Goal: Task Accomplishment & Management: Complete application form

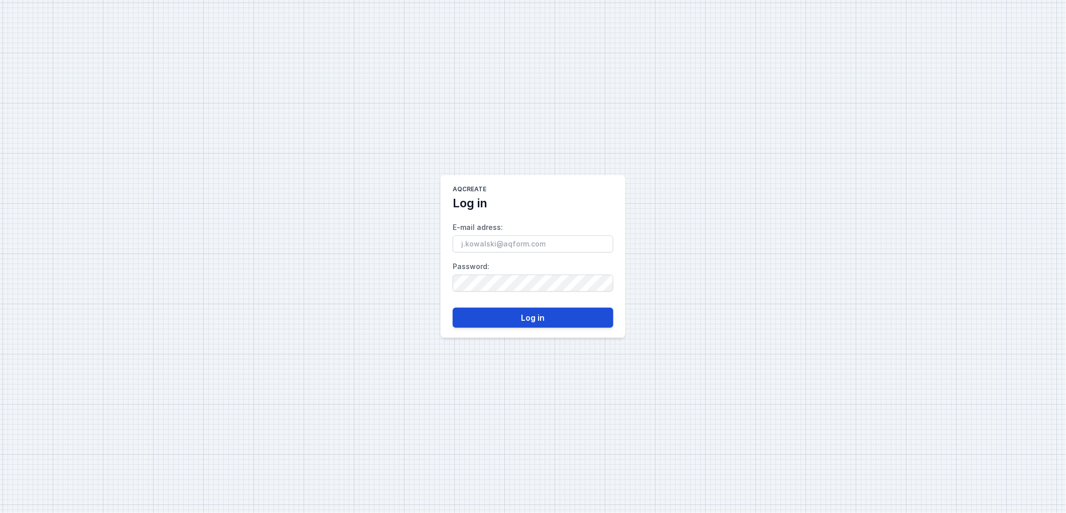
type input "[PERSON_NAME][EMAIL_ADDRESS][DOMAIN_NAME]"
click at [510, 319] on button "Log in" at bounding box center [533, 318] width 161 height 20
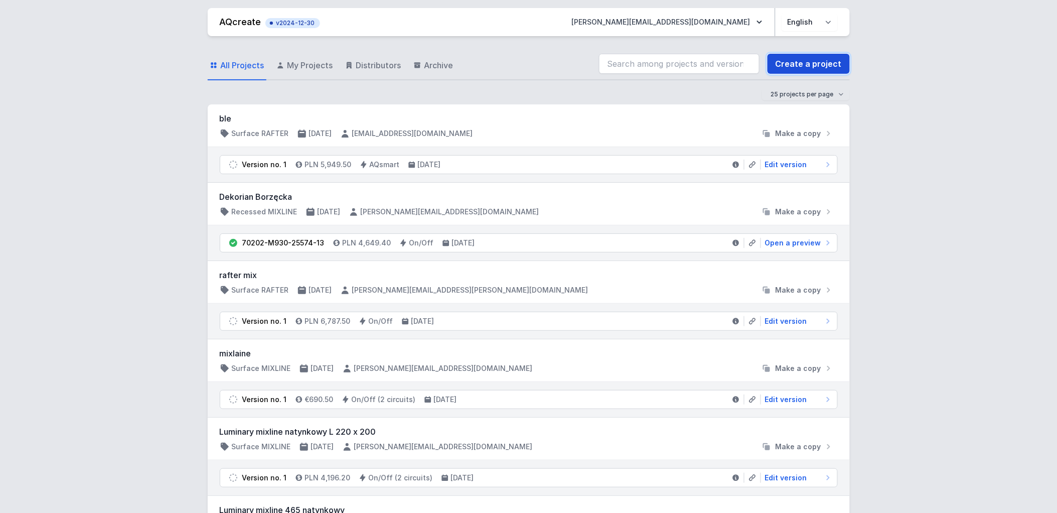
click at [835, 62] on link "Create a project" at bounding box center [809, 64] width 82 height 20
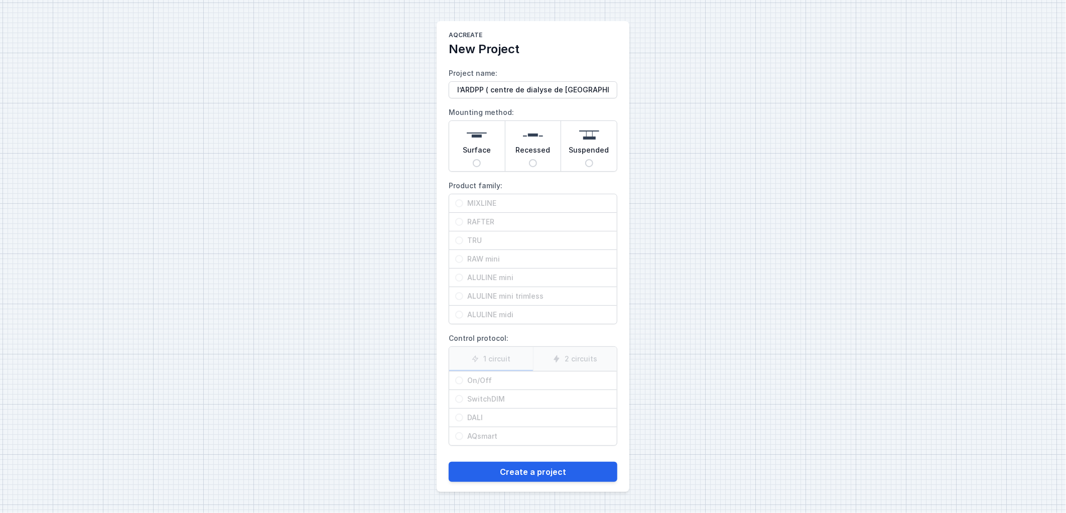
click at [459, 90] on input "l’ARDPP ( centre de dialyse de [GEOGRAPHIC_DATA])" at bounding box center [533, 89] width 169 height 17
type input "ARDPP ( centre de dialyse de [GEOGRAPHIC_DATA])"
click at [480, 161] on input "Surface" at bounding box center [477, 163] width 8 height 8
radio input "true"
click at [484, 219] on span "RAFTER" at bounding box center [537, 222] width 148 height 10
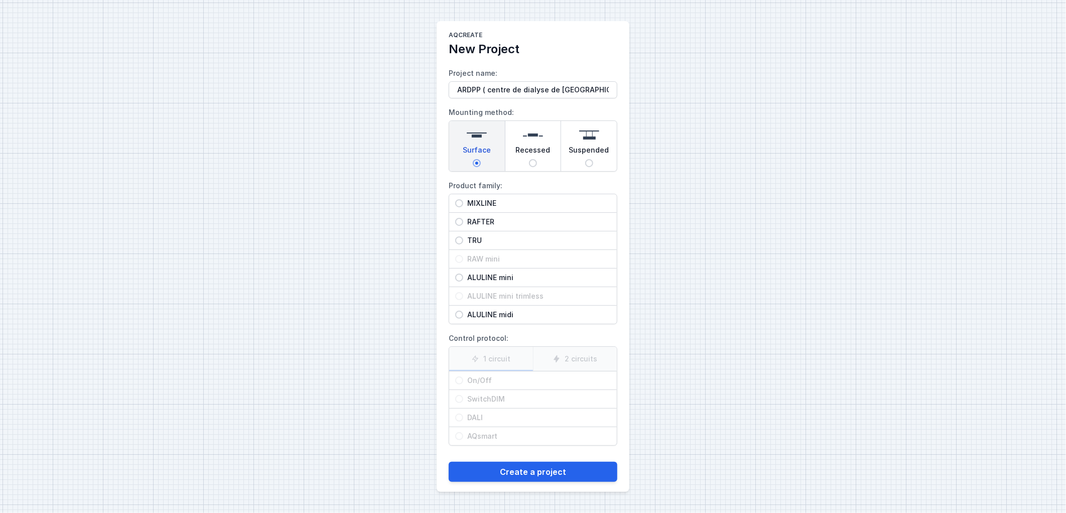
click at [463, 219] on input "RAFTER" at bounding box center [459, 222] width 8 height 8
radio input "true"
click at [480, 236] on span "TRU" at bounding box center [537, 240] width 148 height 10
click at [463, 236] on input "TRU" at bounding box center [459, 240] width 8 height 8
radio input "true"
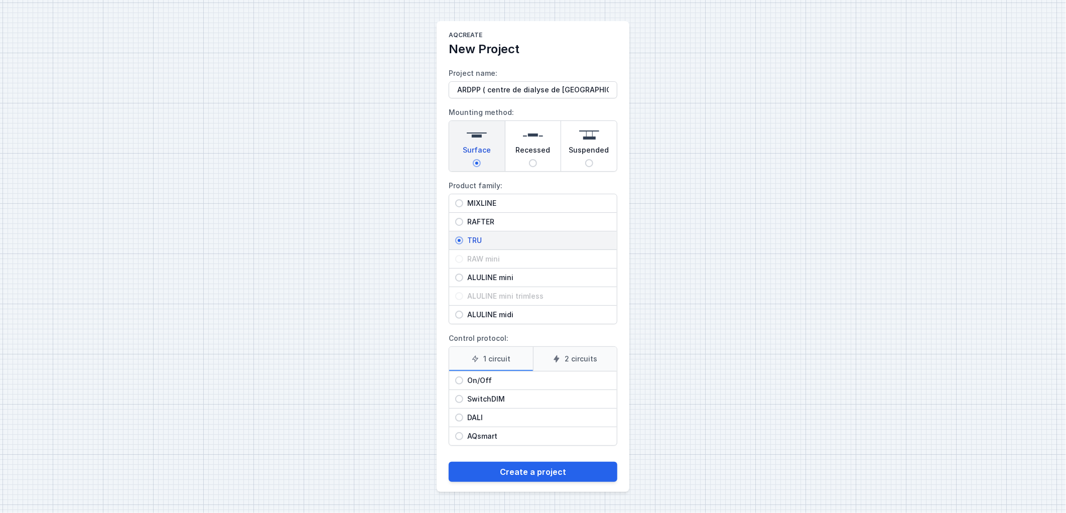
click at [480, 422] on span "DALI" at bounding box center [537, 418] width 148 height 10
click at [463, 422] on input "DALI" at bounding box center [459, 418] width 8 height 8
radio input "true"
click at [498, 472] on button "Create a project" at bounding box center [533, 472] width 169 height 20
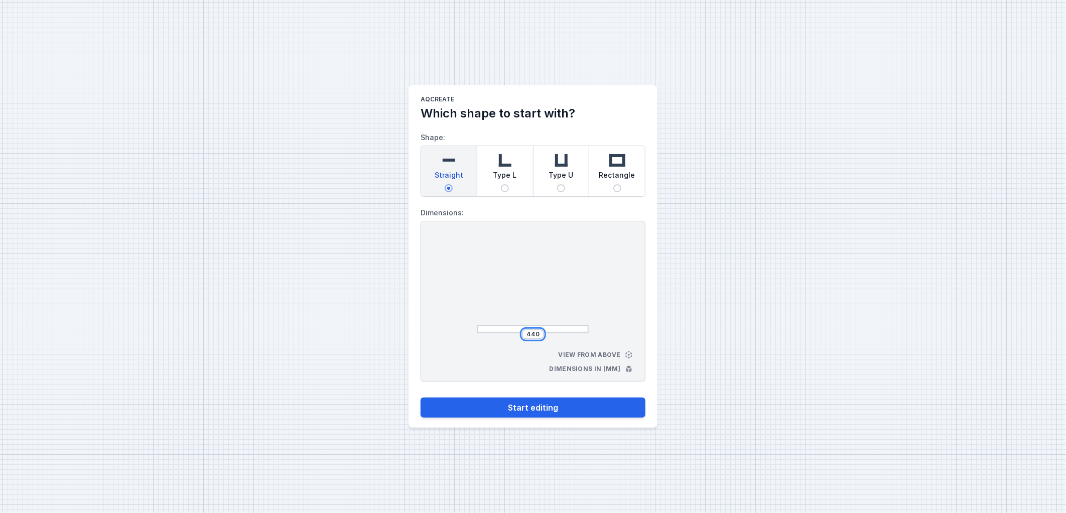
click at [537, 333] on input "440" at bounding box center [533, 334] width 16 height 8
drag, startPoint x: 523, startPoint y: 329, endPoint x: 515, endPoint y: 328, distance: 8.6
click at [515, 328] on div "440" at bounding box center [532, 284] width 111 height 95
type input "7446"
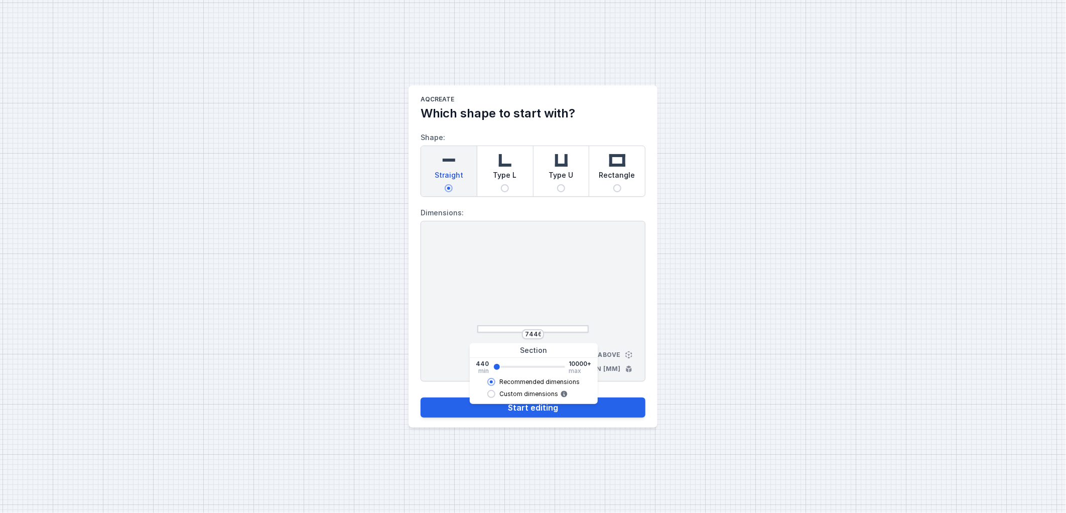
click at [804, 298] on div "AQcreate Which shape to start with? Shape: Straight Type L Type U Rectangle Dim…" at bounding box center [533, 256] width 1066 height 513
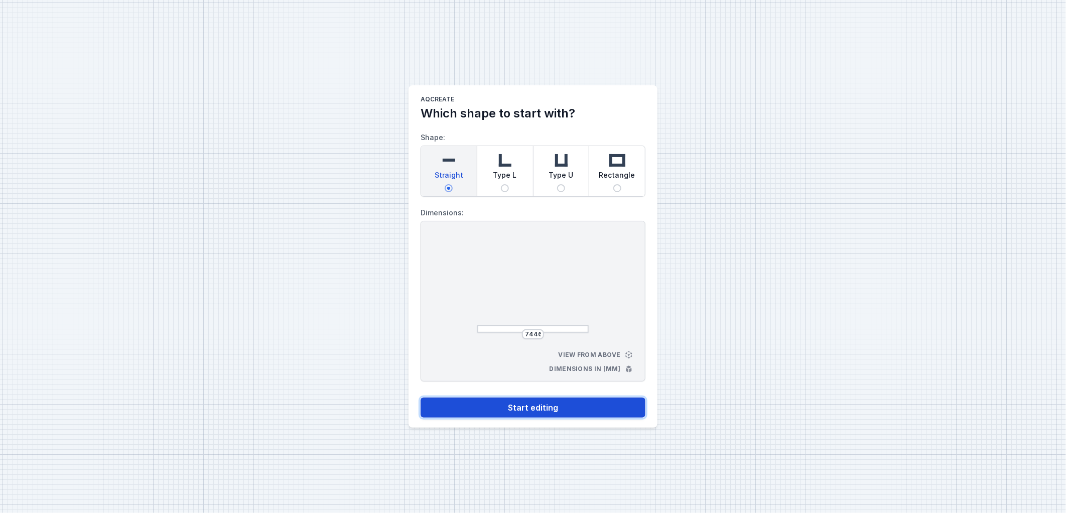
click at [552, 408] on button "Start editing" at bounding box center [533, 407] width 225 height 20
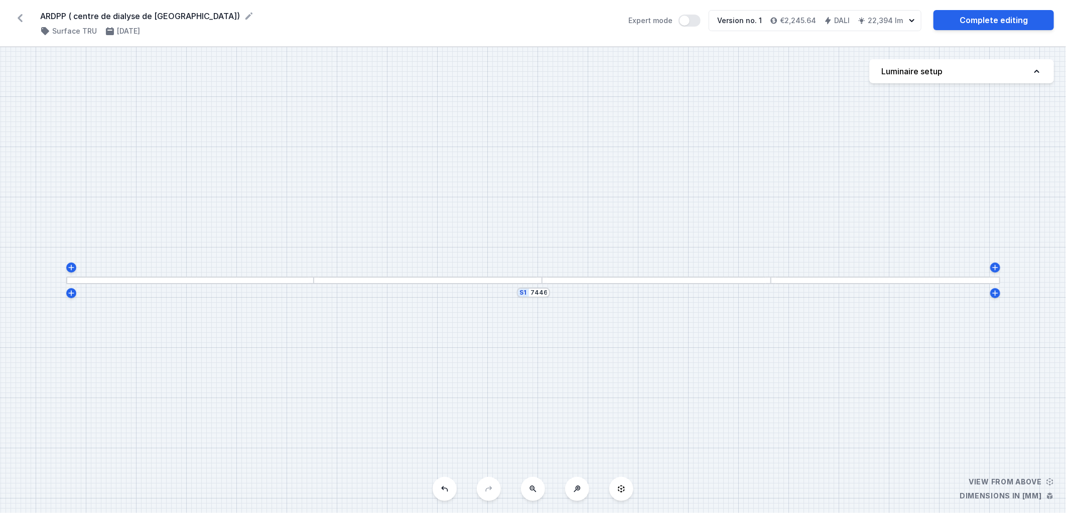
click at [966, 75] on button "Luminaire setup" at bounding box center [961, 71] width 185 height 24
select select "M"
select select "3000"
select select "4"
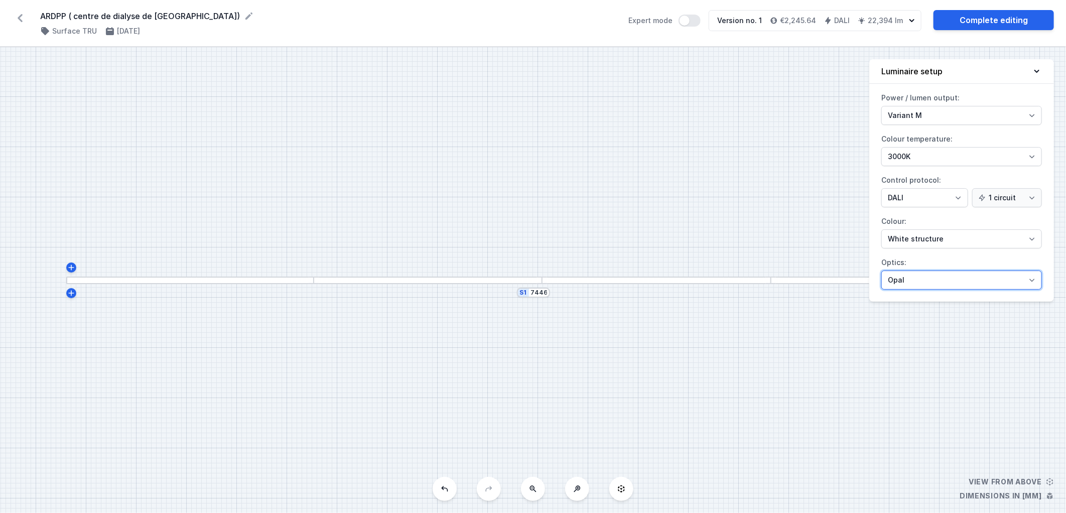
click at [931, 279] on select "Microprism Opal" at bounding box center [961, 280] width 161 height 19
select select "microprism"
click at [881, 271] on select "Microprism Opal" at bounding box center [961, 280] width 161 height 19
click at [831, 168] on div "S1 7446" at bounding box center [533, 280] width 1066 height 466
click at [919, 119] on select "Variant L Variant M" at bounding box center [961, 115] width 161 height 19
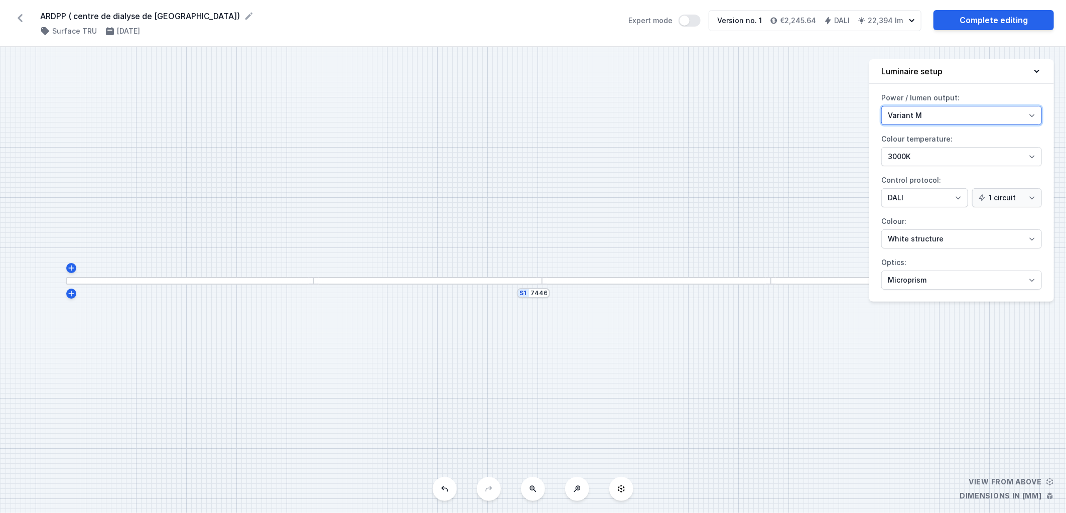
click at [919, 119] on select "Variant L Variant M" at bounding box center [961, 115] width 161 height 19
click at [919, 156] on select "4000K 3000K 2700K" at bounding box center [961, 156] width 161 height 19
click at [830, 186] on div "S1 7446" at bounding box center [533, 280] width 1066 height 466
click at [919, 239] on select "White structure Black structure Gold structure Copper Gray Another colour (from…" at bounding box center [961, 238] width 161 height 19
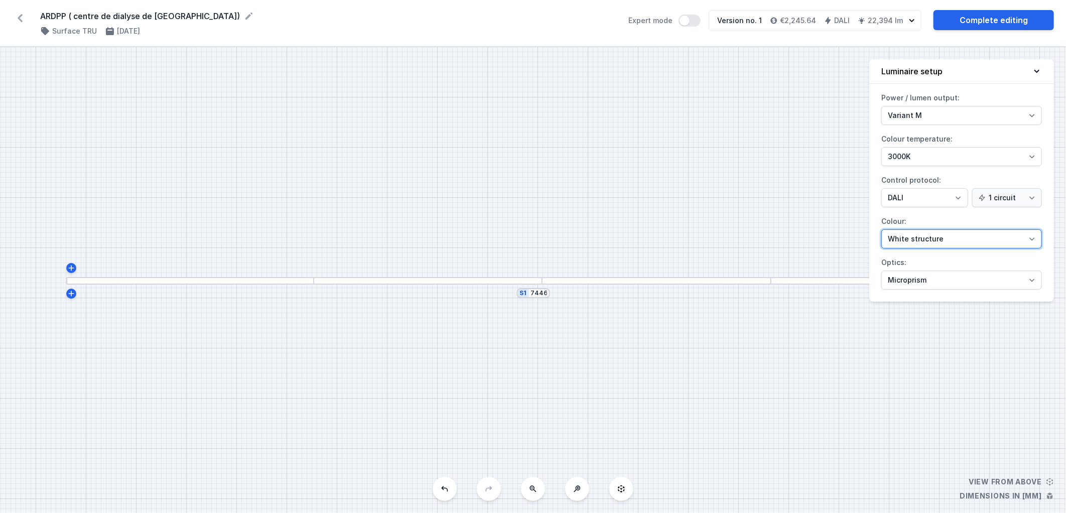
click at [921, 238] on select "White structure Black structure Gold structure Copper Gray Another colour (from…" at bounding box center [961, 238] width 161 height 19
click at [996, 14] on link "Complete editing" at bounding box center [993, 20] width 120 height 20
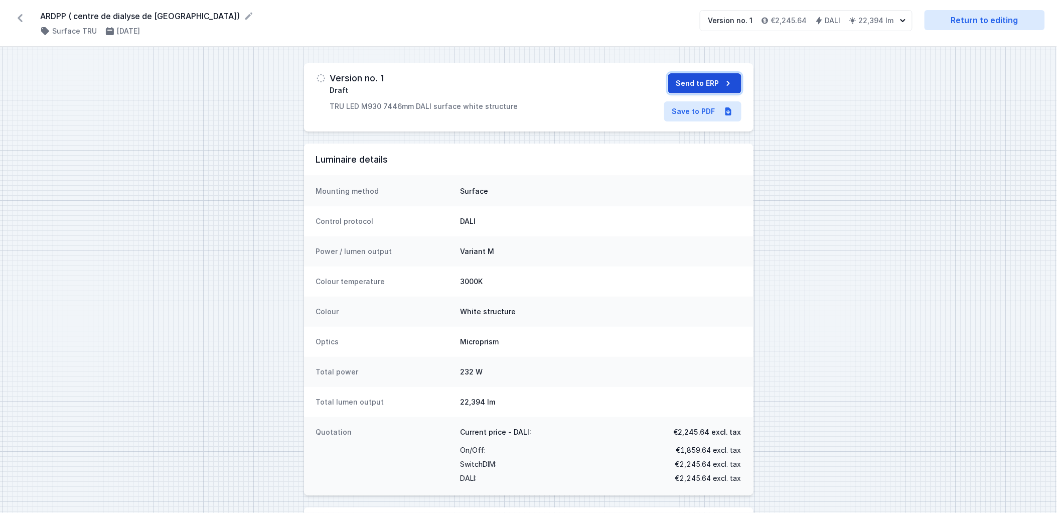
click at [694, 84] on button "Send to ERP" at bounding box center [705, 83] width 73 height 20
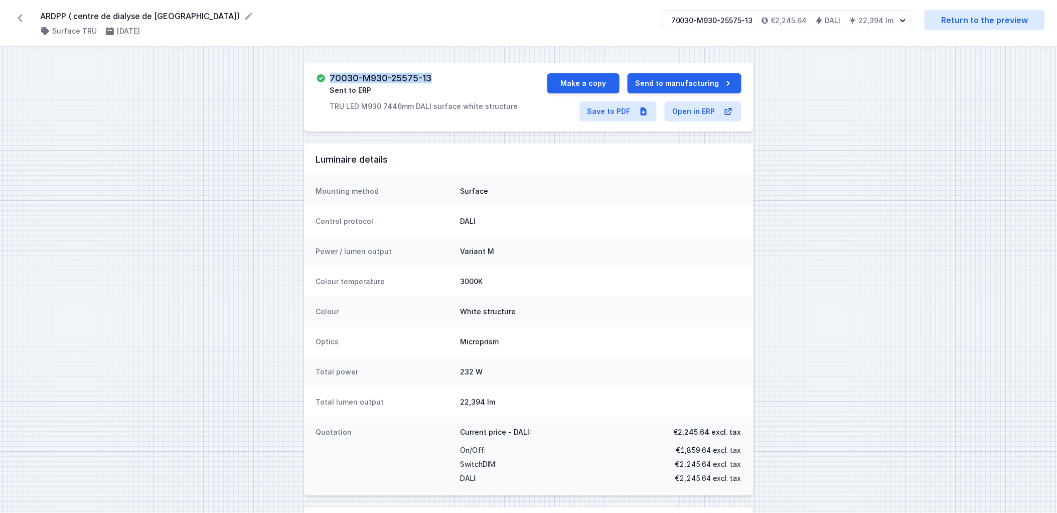
drag, startPoint x: 331, startPoint y: 74, endPoint x: 432, endPoint y: 67, distance: 101.1
click at [432, 67] on div "70030-M930-25575-13 Sent to ERP TRU LED M930 7446mm DALI surface white structur…" at bounding box center [529, 97] width 450 height 68
click at [17, 21] on icon at bounding box center [20, 18] width 16 height 16
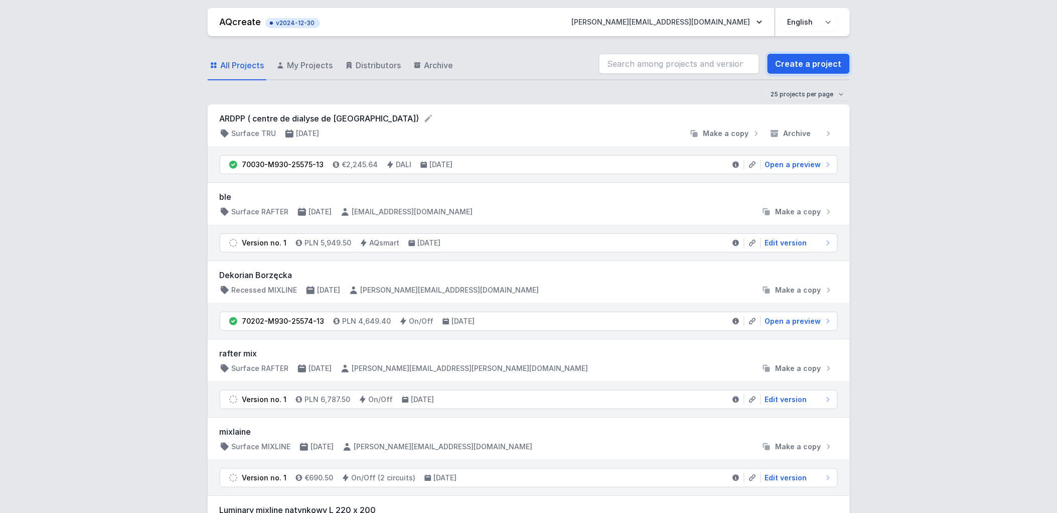
drag, startPoint x: 826, startPoint y: 66, endPoint x: 499, endPoint y: 87, distance: 327.9
click at [825, 66] on link "Create a project" at bounding box center [809, 64] width 82 height 20
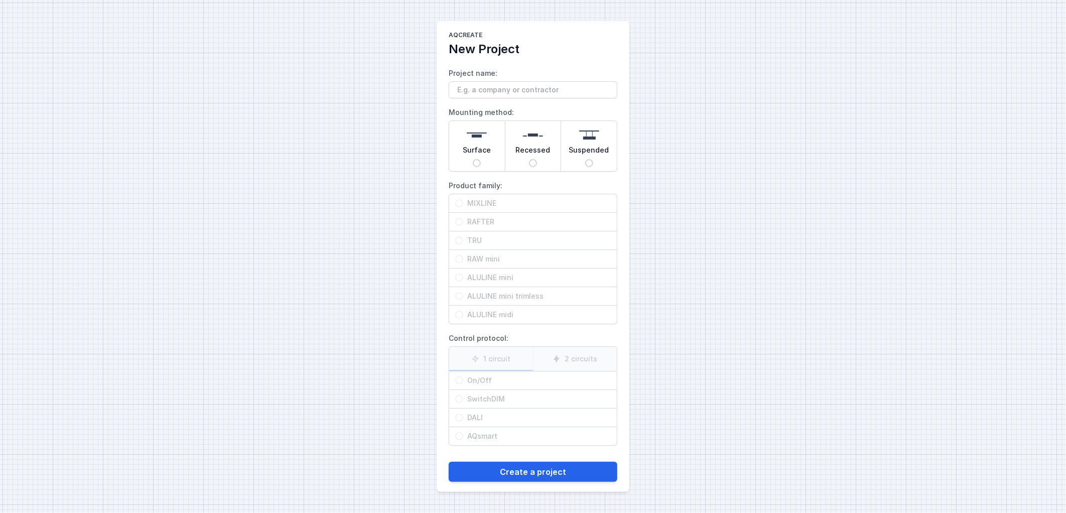
click at [539, 90] on input "Project name:" at bounding box center [533, 89] width 169 height 17
drag, startPoint x: 298, startPoint y: 89, endPoint x: 230, endPoint y: 79, distance: 69.0
click at [230, 79] on div "AQcreate New Project Project name: 70030-M930-25575-13 Mounting method: Surface…" at bounding box center [533, 256] width 1066 height 513
type input "TEST GREGOIRE"
click at [473, 148] on span "Surface" at bounding box center [477, 152] width 28 height 14
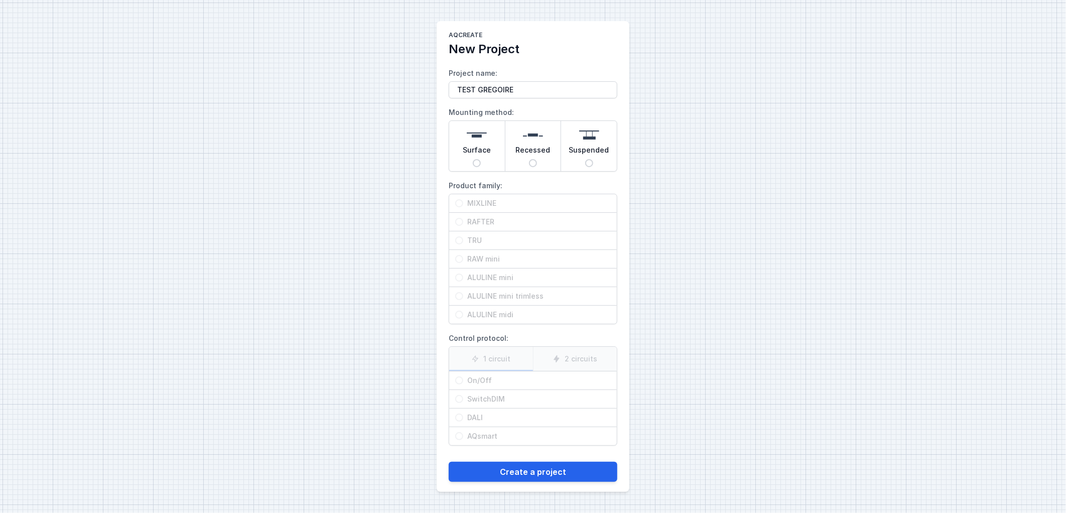
click at [473, 159] on input "Surface" at bounding box center [477, 163] width 8 height 8
radio input "true"
click at [527, 163] on div "Recessed" at bounding box center [533, 146] width 56 height 50
click at [529, 163] on input "Recessed" at bounding box center [533, 163] width 8 height 8
radio input "true"
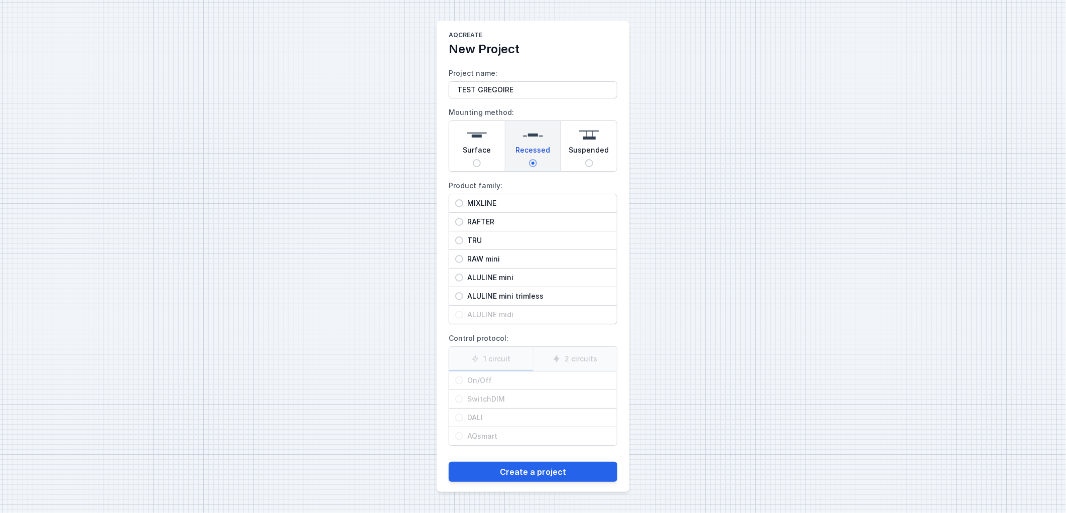
click at [593, 163] on div "Suspended" at bounding box center [589, 146] width 56 height 50
click at [593, 163] on input "Suspended" at bounding box center [589, 163] width 8 height 8
radio input "true"
click at [530, 167] on div "Recessed" at bounding box center [533, 146] width 56 height 50
click at [530, 167] on input "Recessed" at bounding box center [533, 163] width 8 height 8
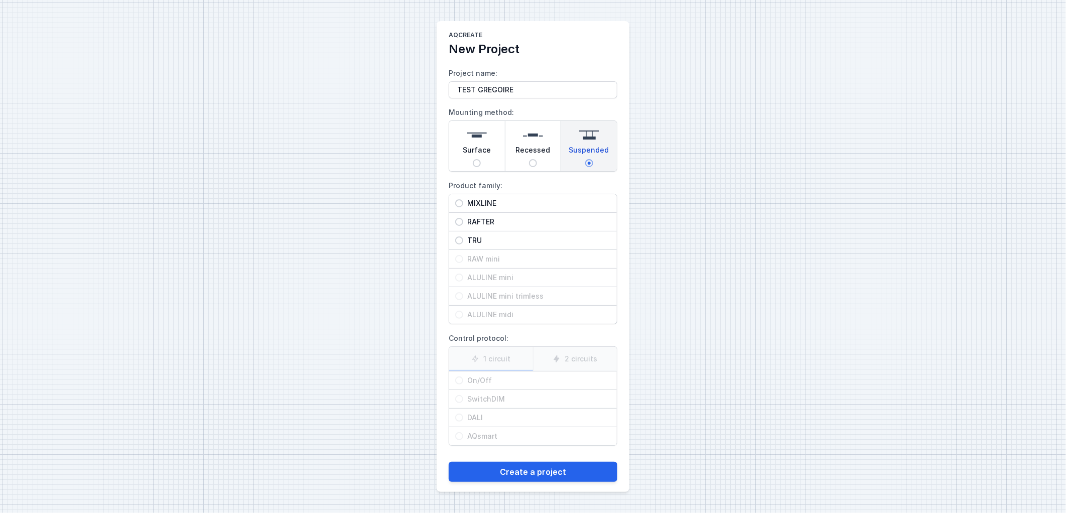
radio input "true"
